Goal: Transaction & Acquisition: Purchase product/service

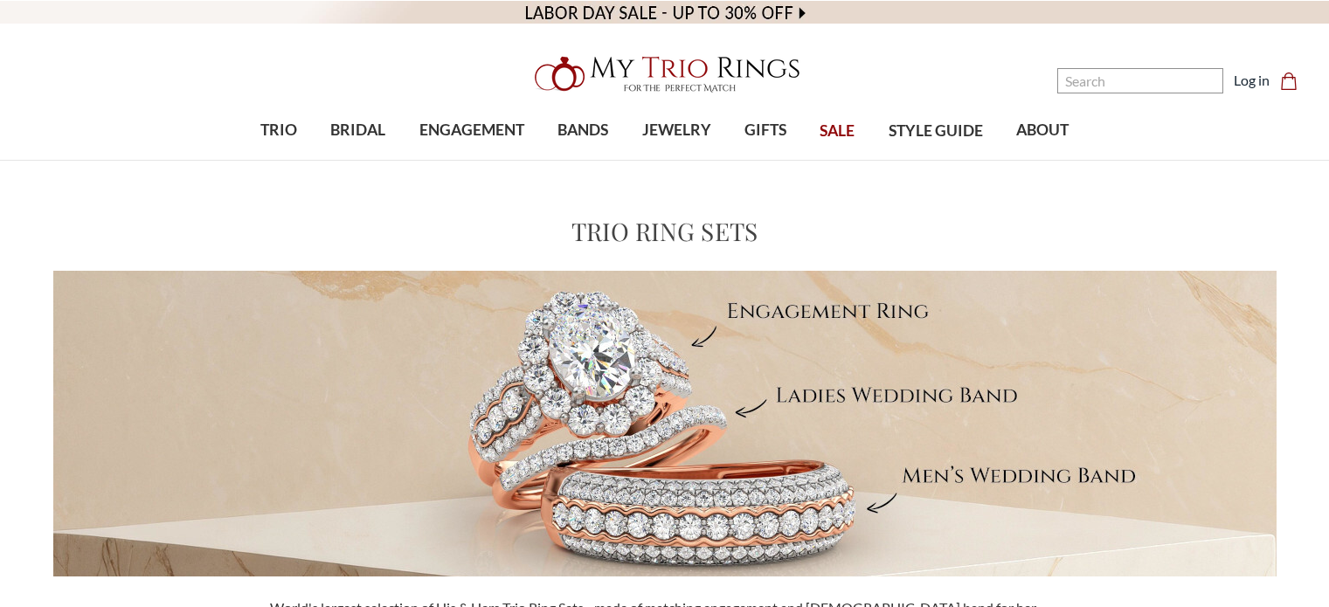
scroll to position [1343, 0]
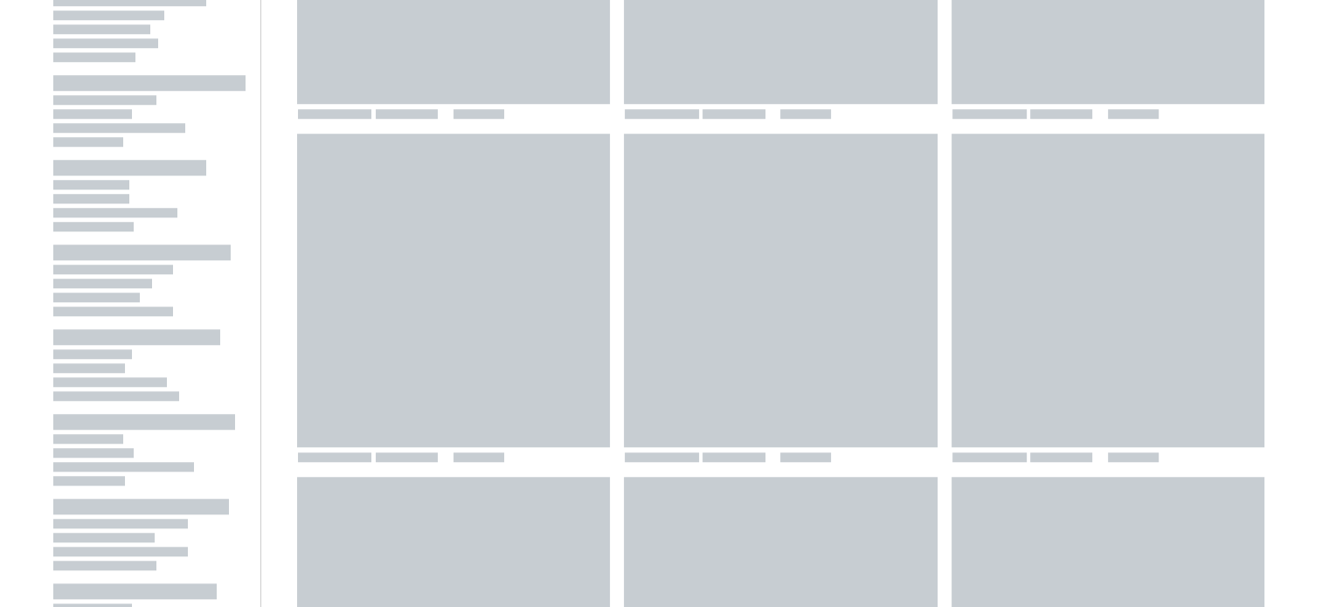
drag, startPoint x: 1321, startPoint y: 226, endPoint x: 1320, endPoint y: 182, distance: 44.6
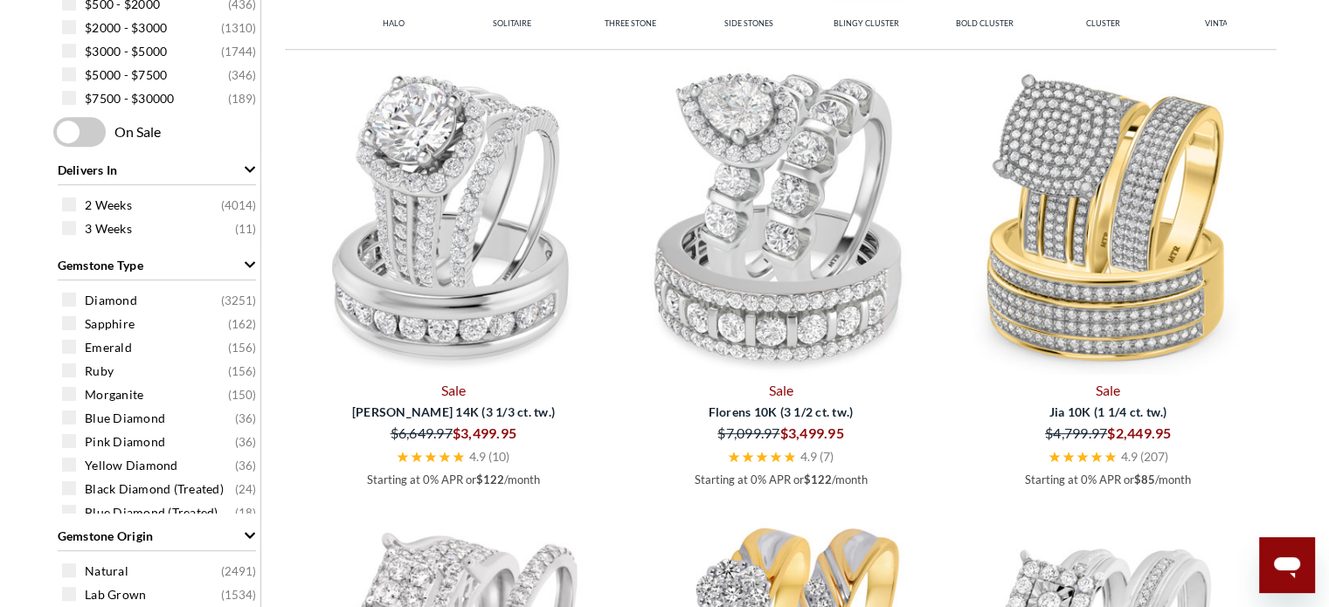
scroll to position [877, 0]
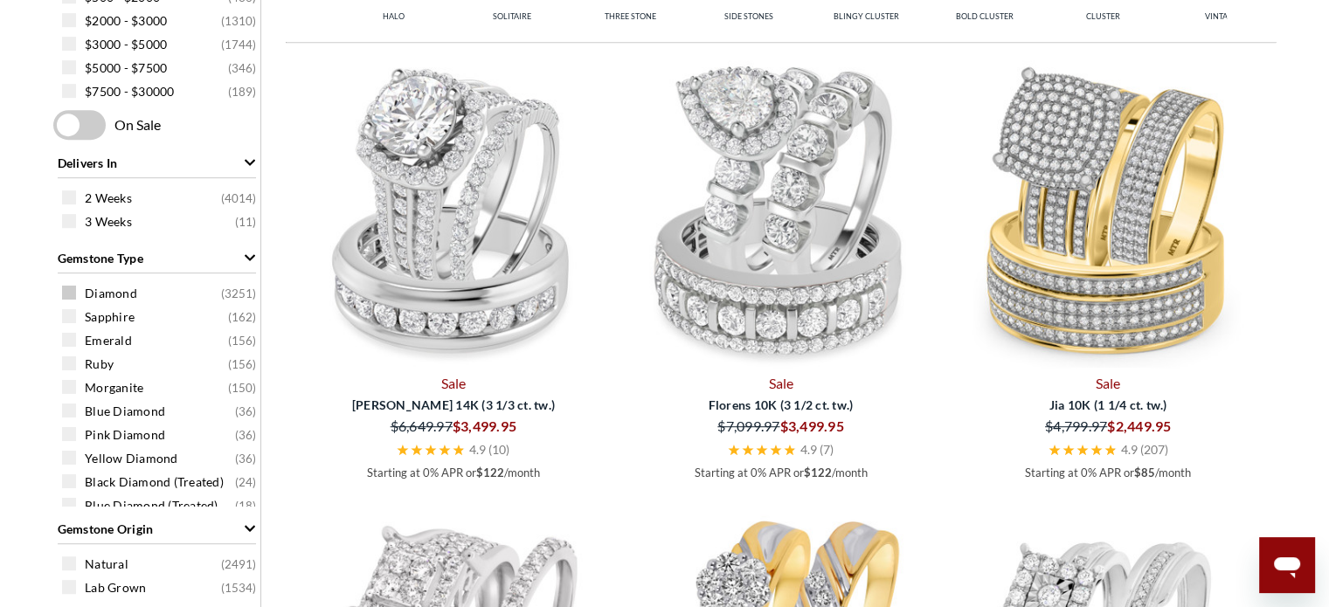
click at [72, 295] on span at bounding box center [69, 293] width 14 height 14
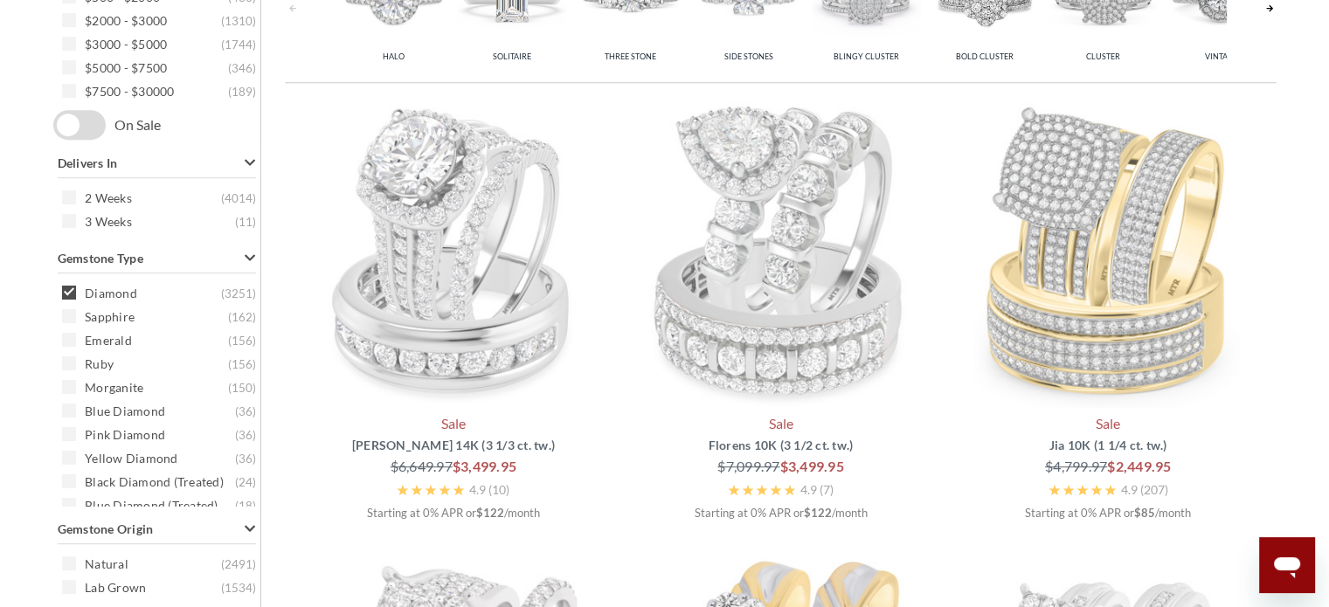
scroll to position [720, 0]
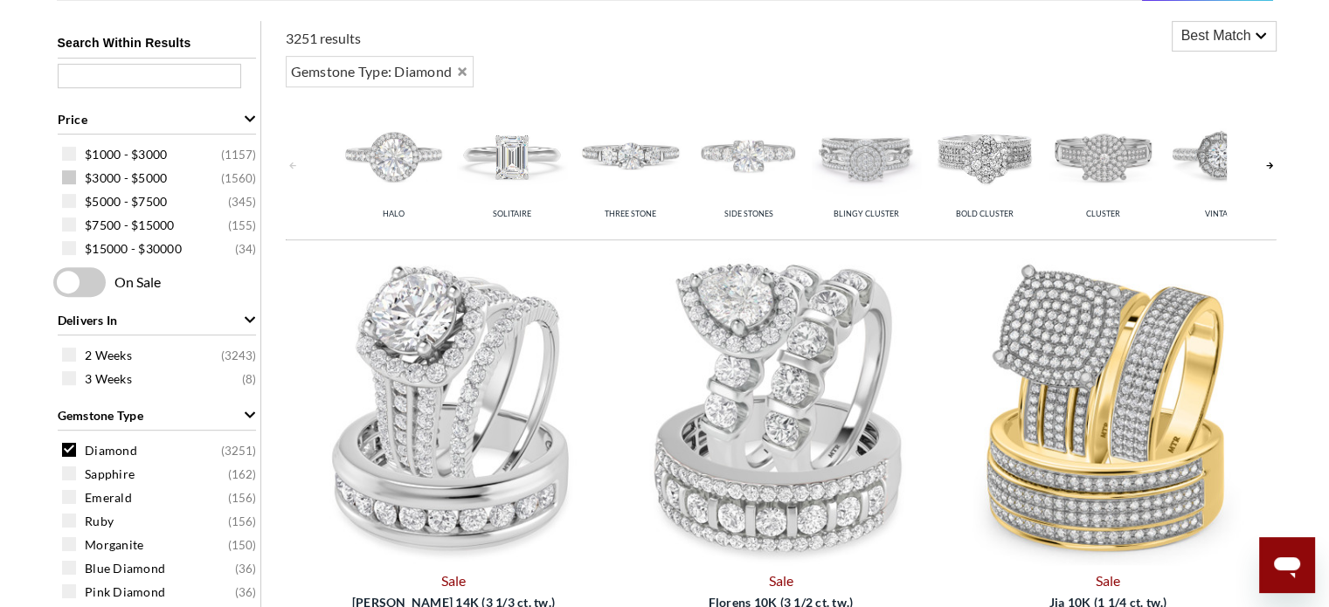
click at [69, 175] on span at bounding box center [69, 177] width 14 height 14
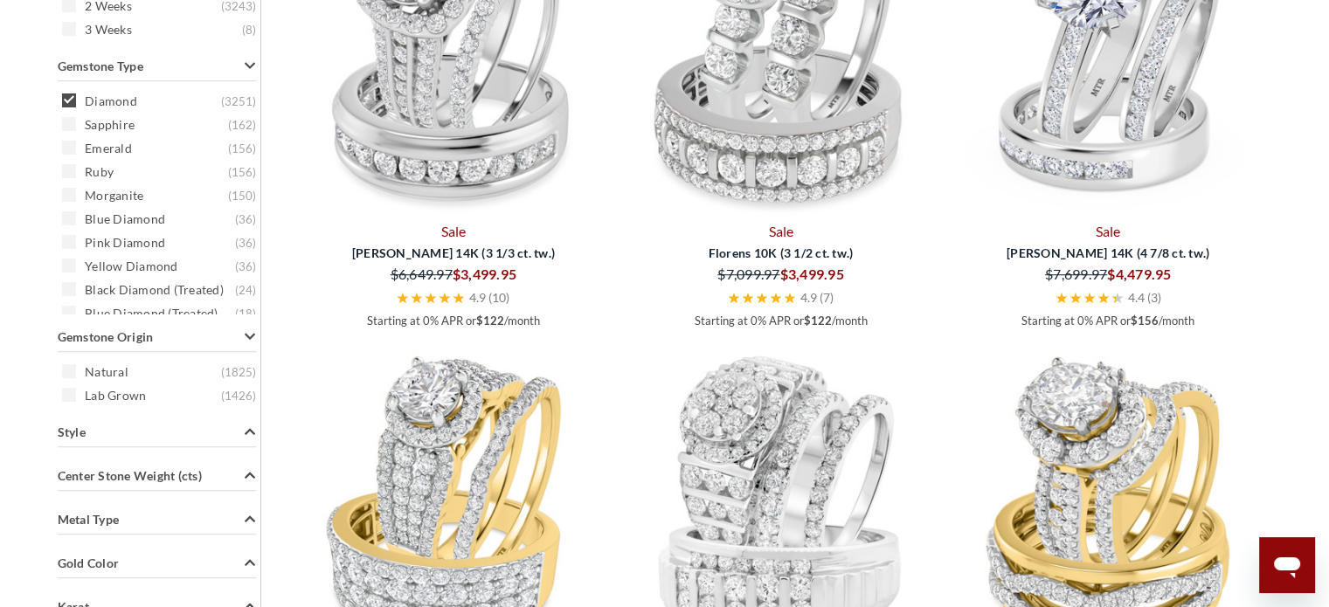
scroll to position [1062, 0]
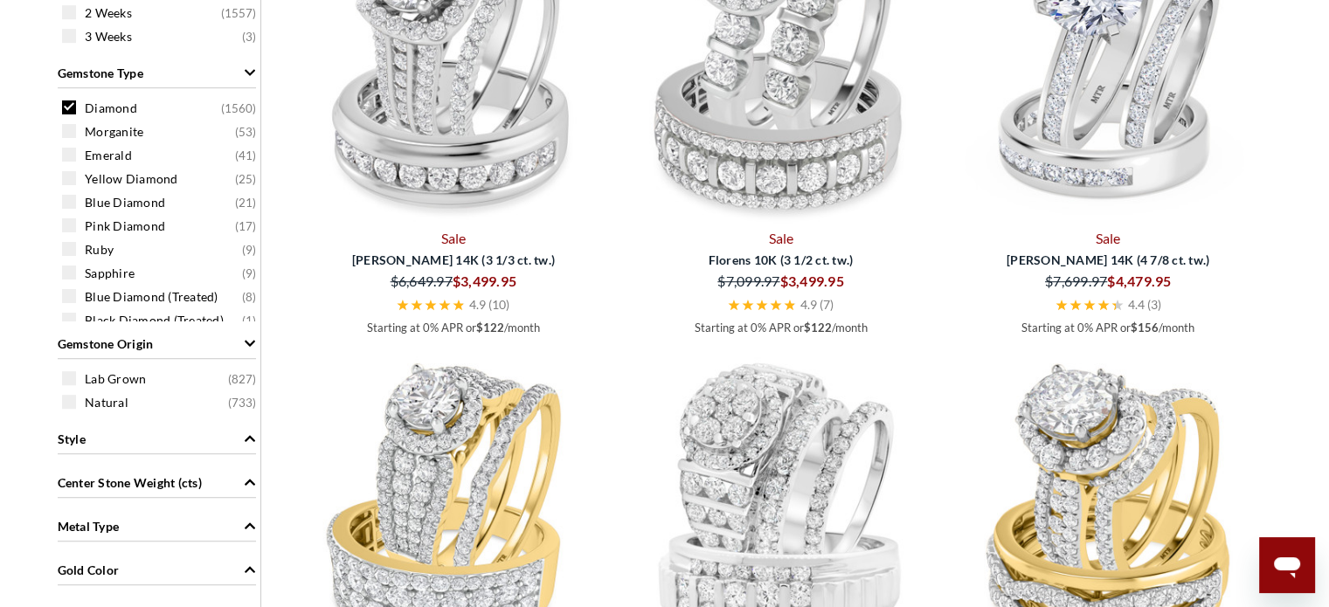
click at [72, 383] on span at bounding box center [69, 378] width 14 height 14
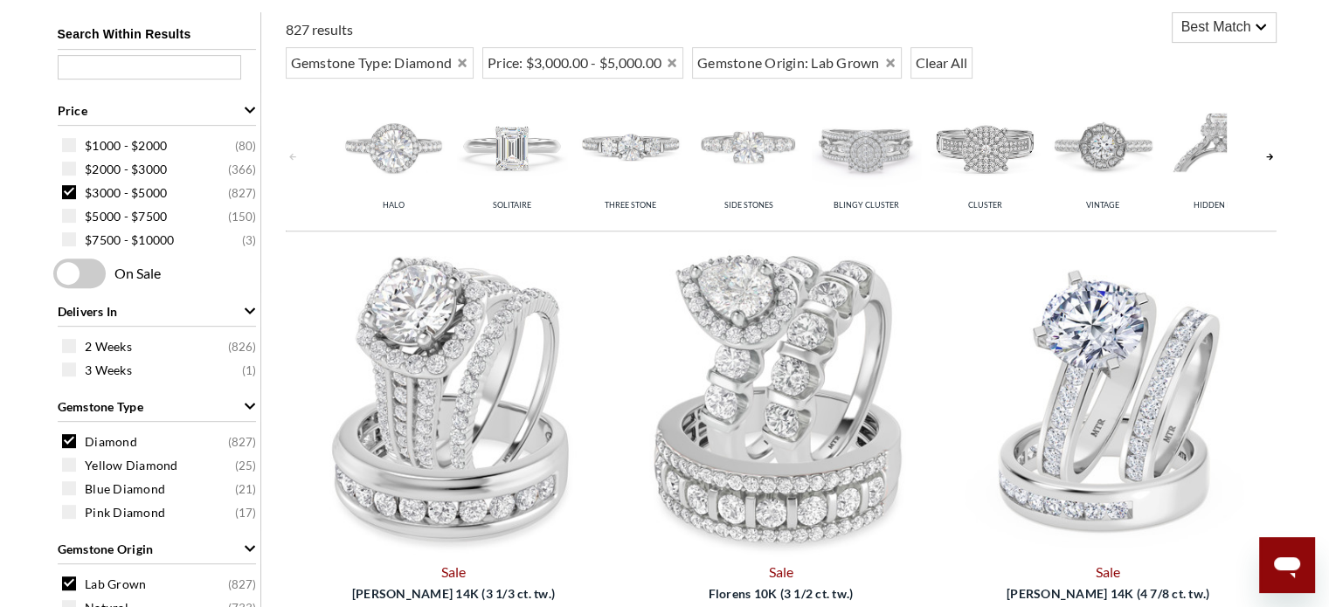
scroll to position [871, 0]
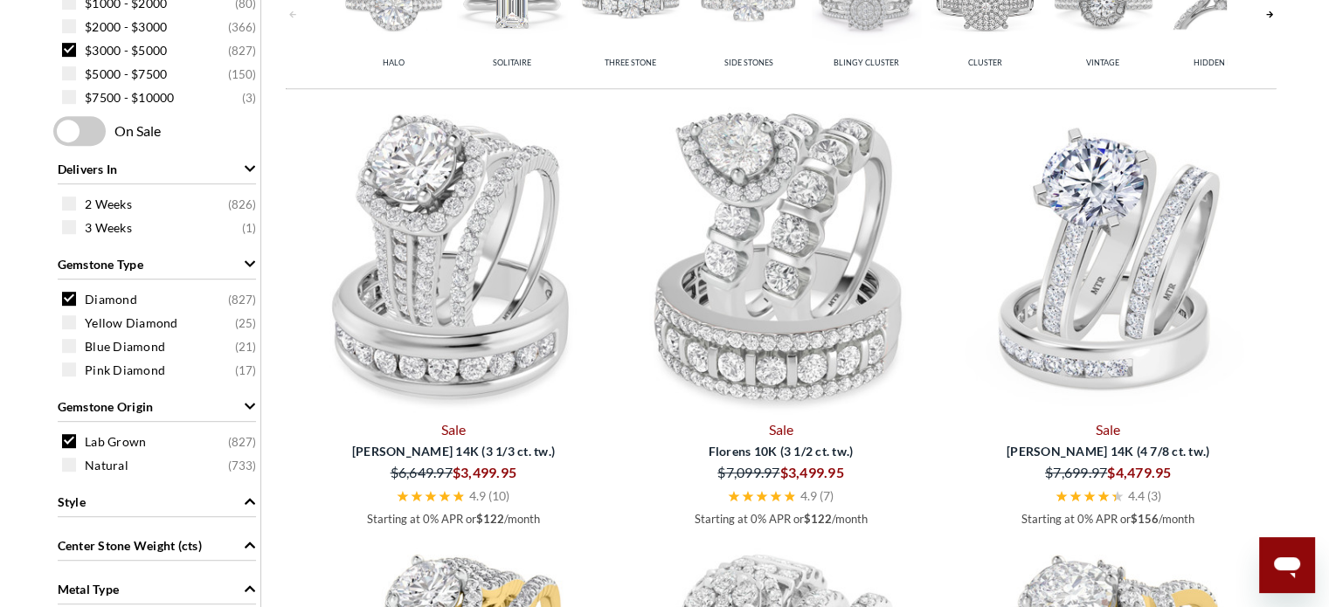
click at [70, 444] on span at bounding box center [69, 441] width 14 height 14
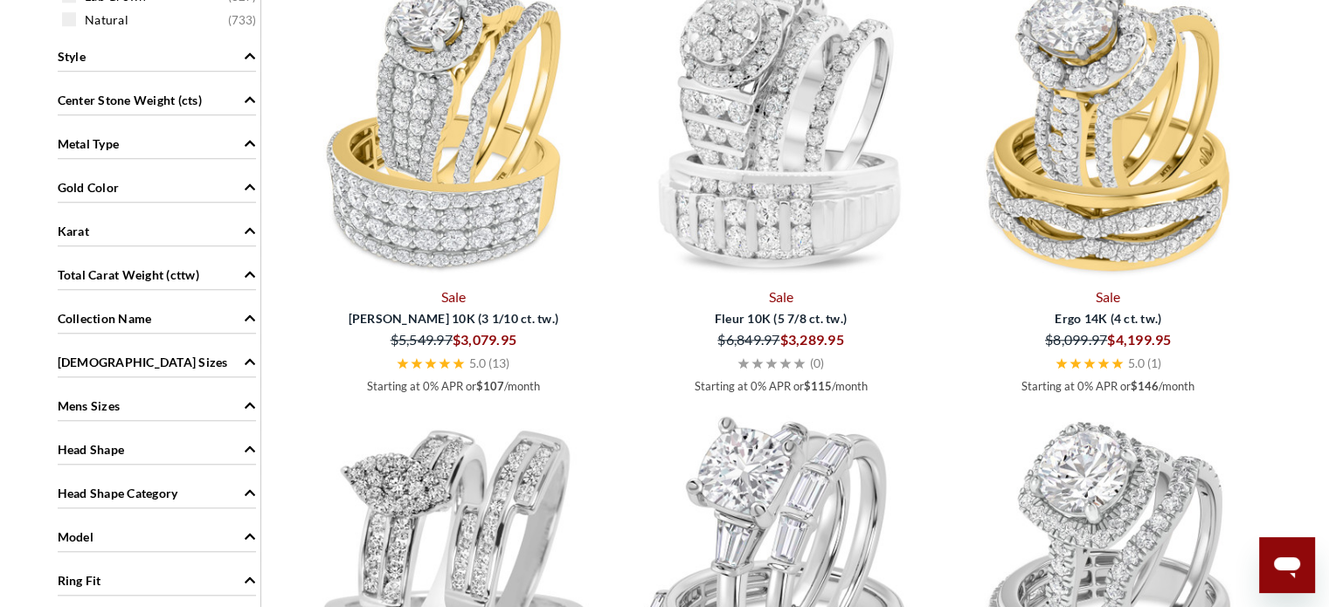
scroll to position [1240, 0]
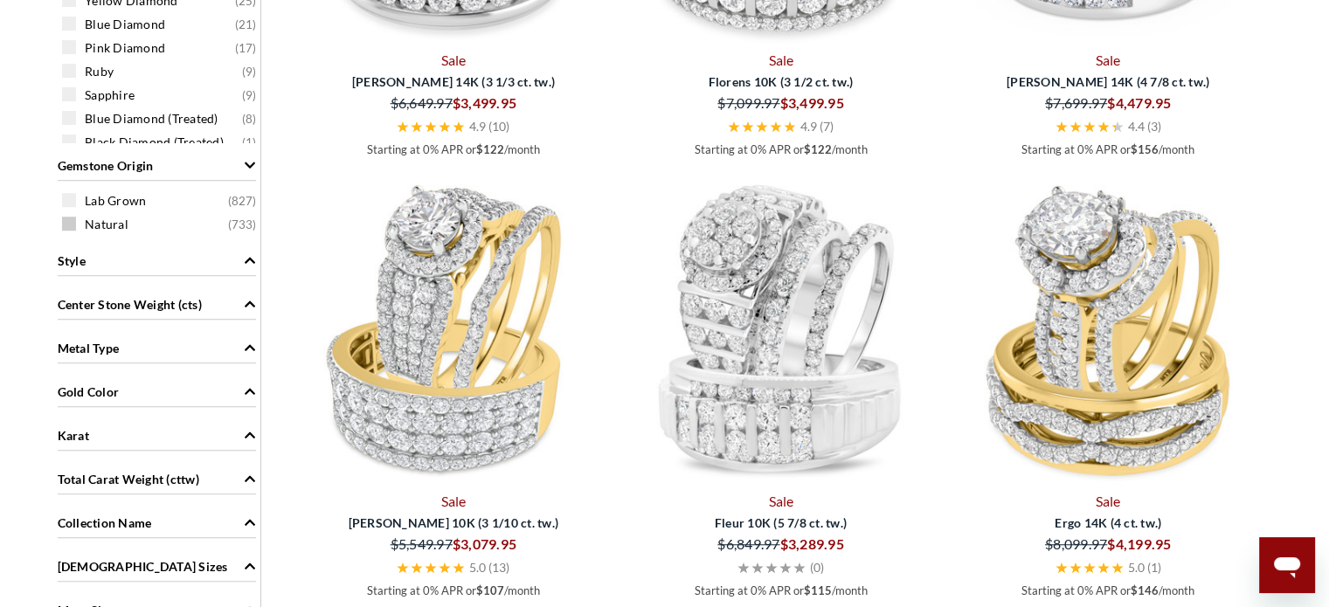
click at [67, 224] on span at bounding box center [69, 224] width 14 height 14
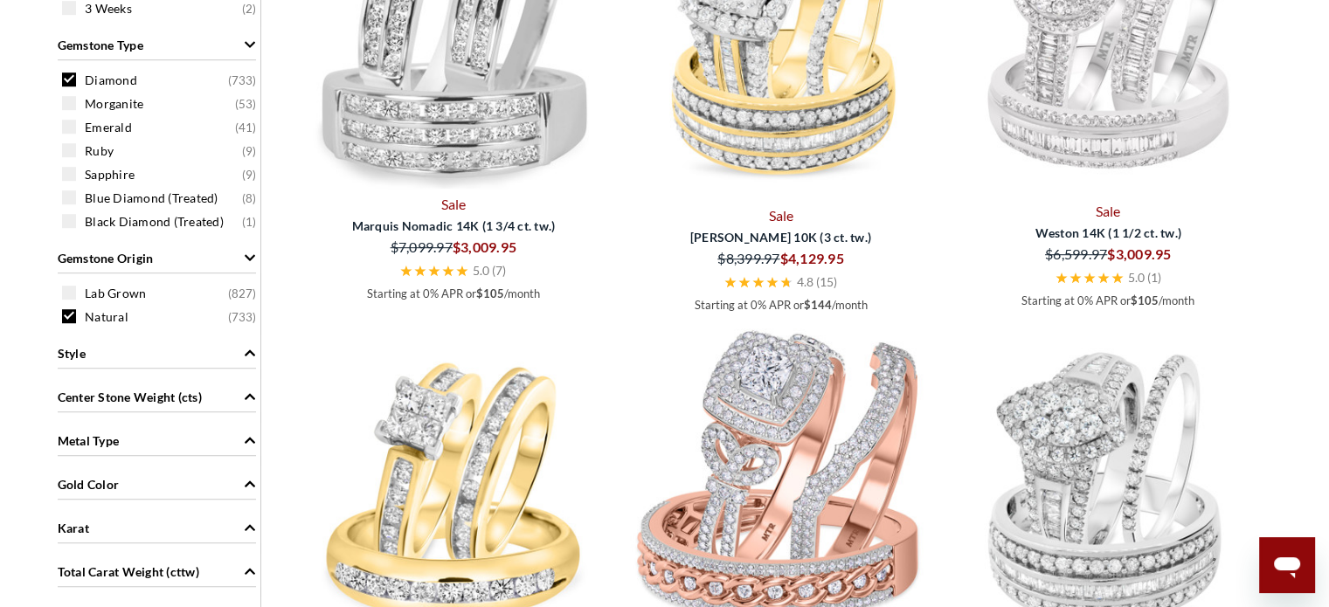
scroll to position [1224, 0]
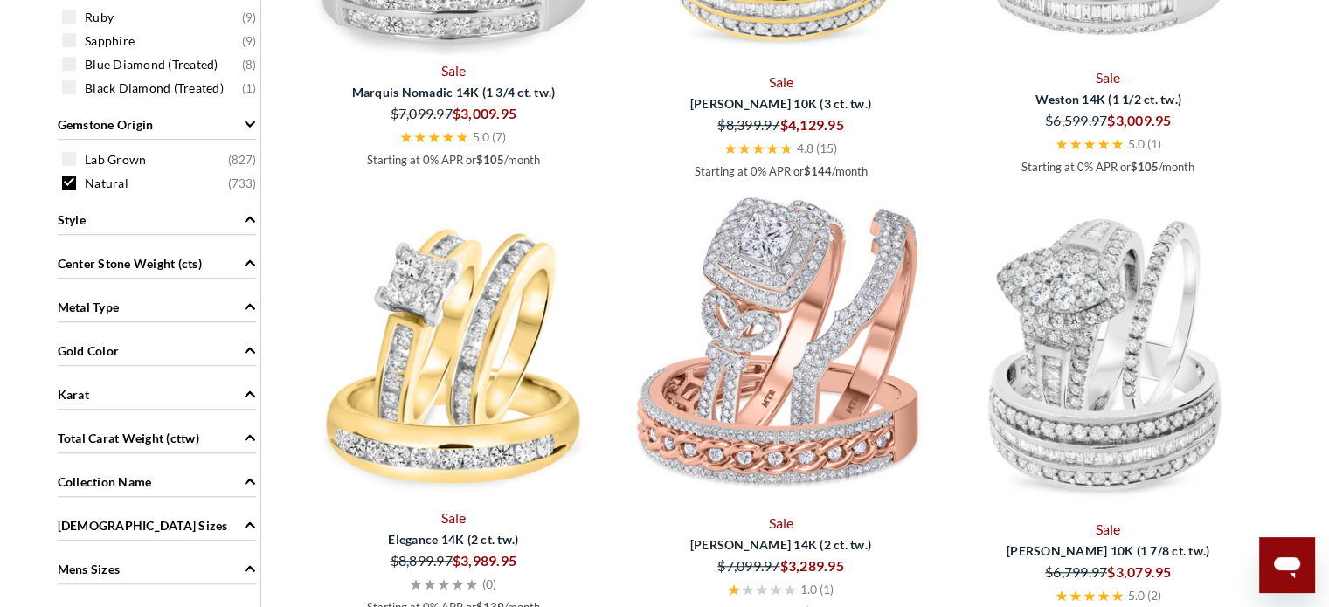
drag, startPoint x: 1316, startPoint y: 191, endPoint x: 1316, endPoint y: 205, distance: 14.0
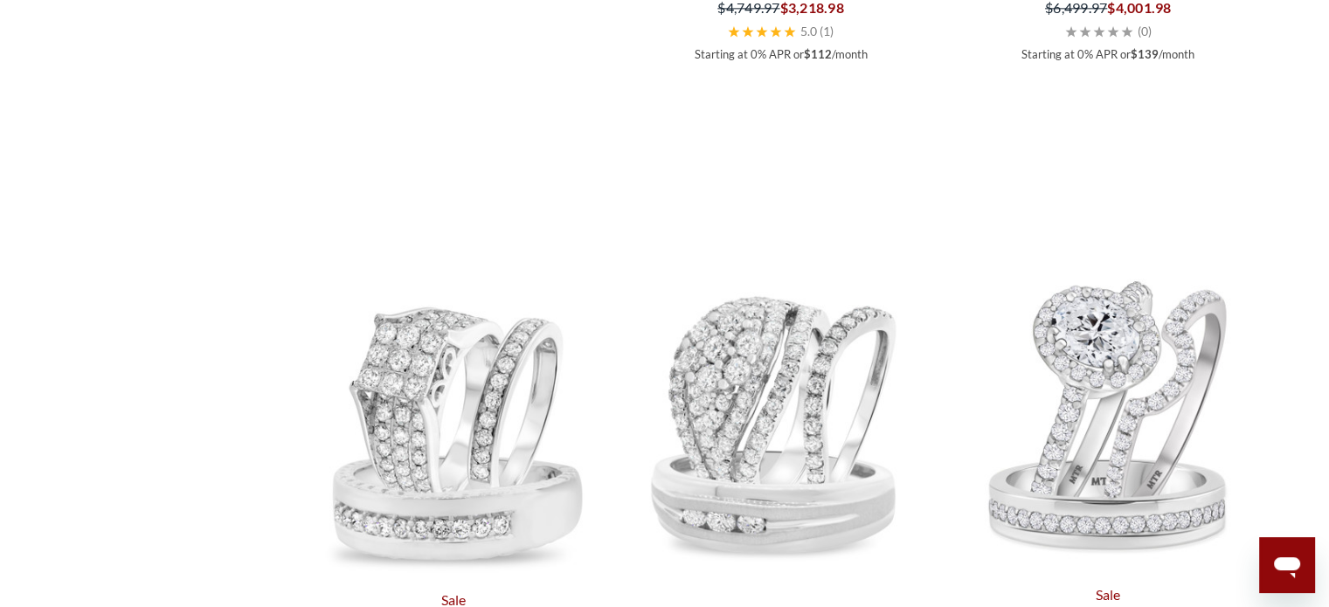
scroll to position [0, 0]
